Goal: Navigation & Orientation: Find specific page/section

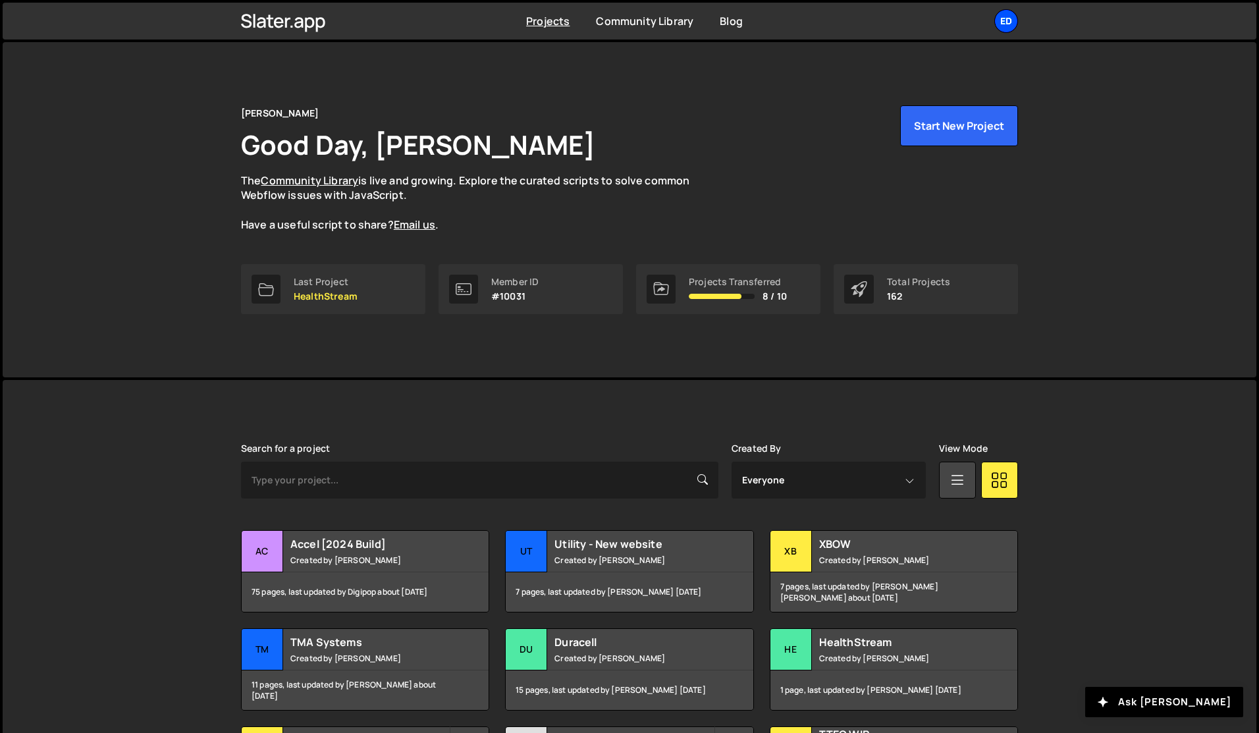
click at [1011, 23] on div "Ed" at bounding box center [1007, 21] width 24 height 24
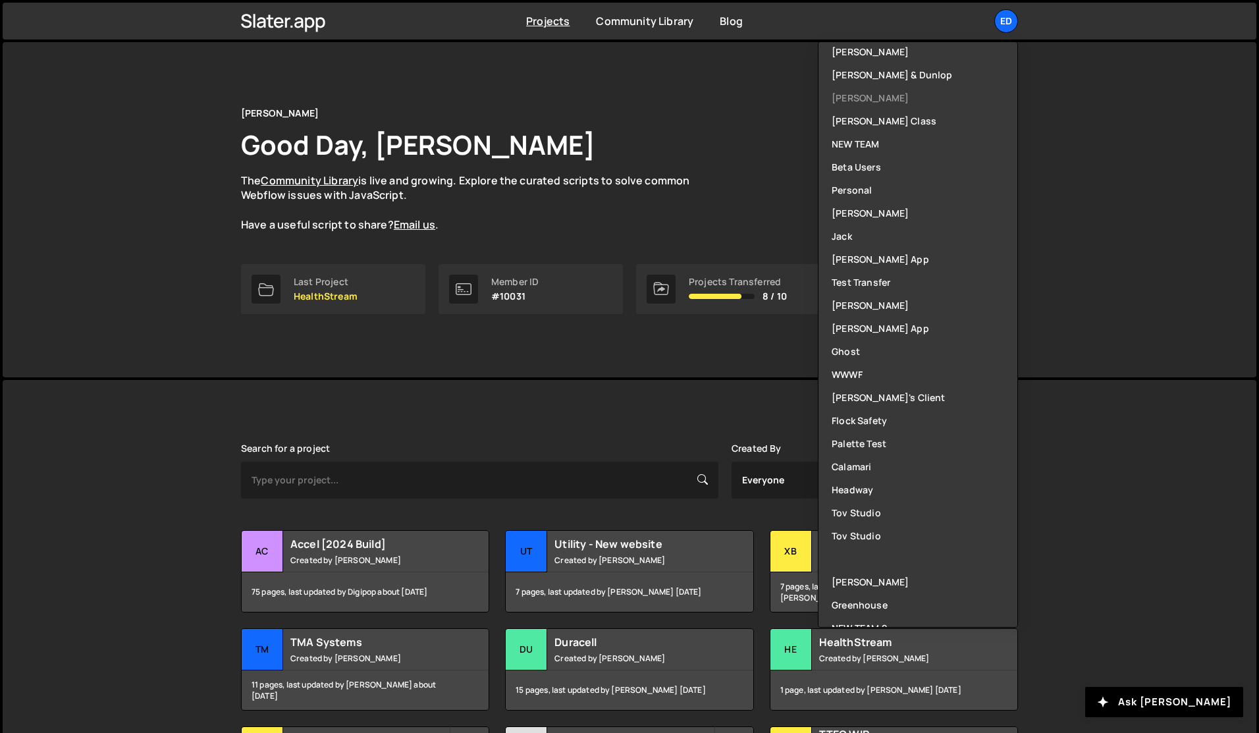
scroll to position [293, 0]
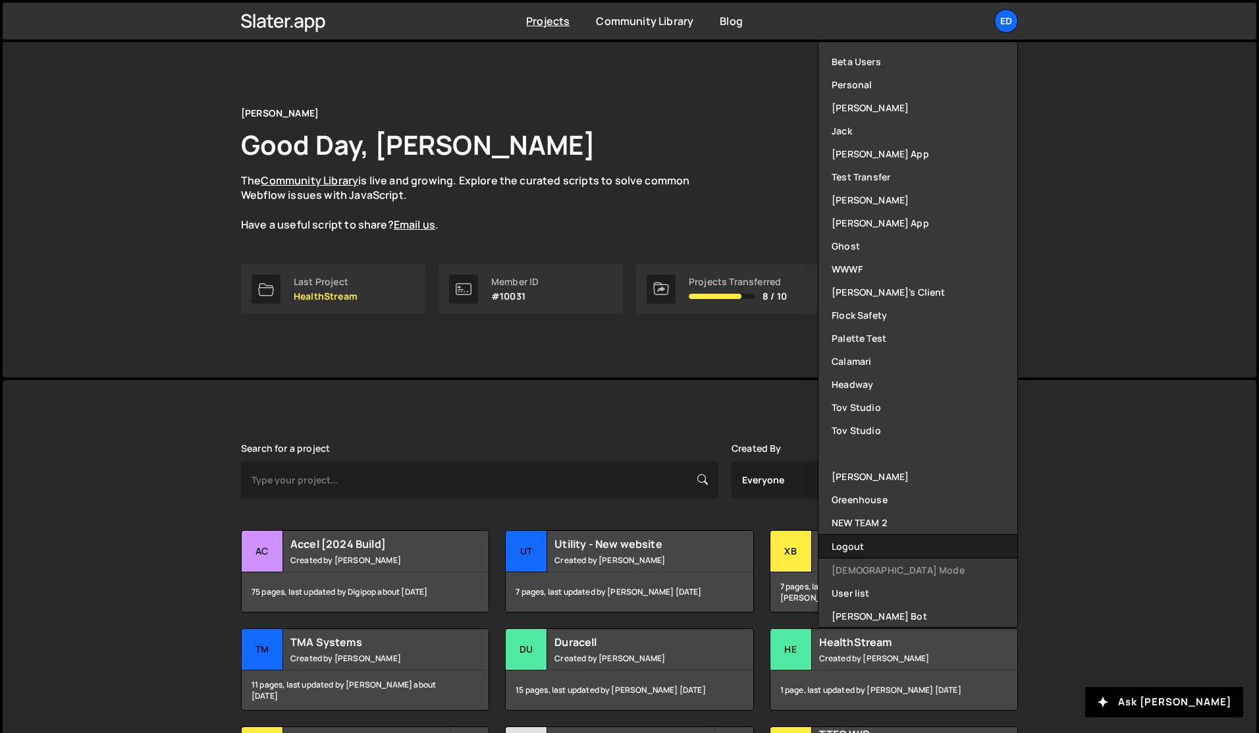
click at [871, 547] on button "Logout" at bounding box center [918, 546] width 199 height 23
